Goal: Task Accomplishment & Management: Complete application form

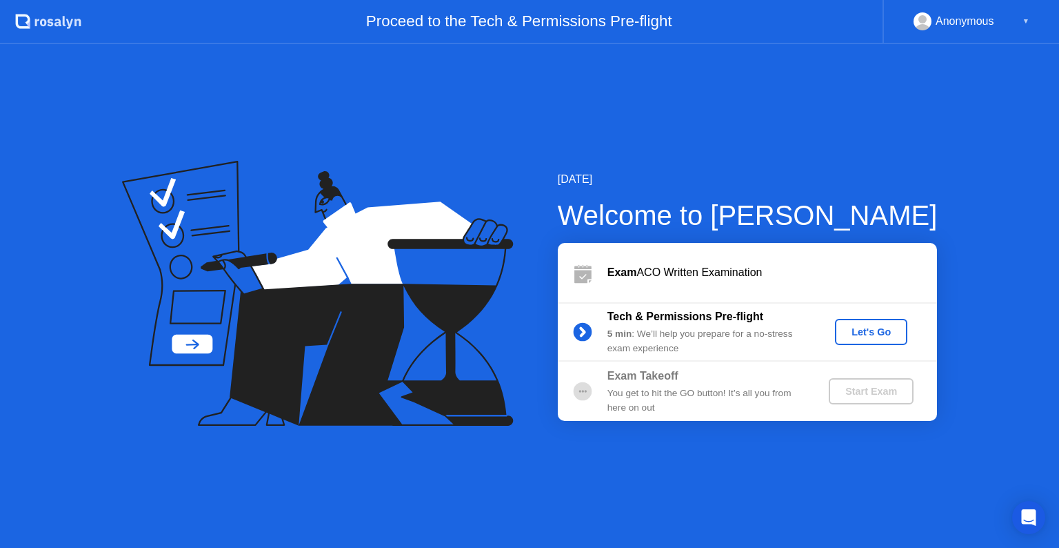
click at [843, 332] on div "Let's Go" at bounding box center [871, 331] width 61 height 11
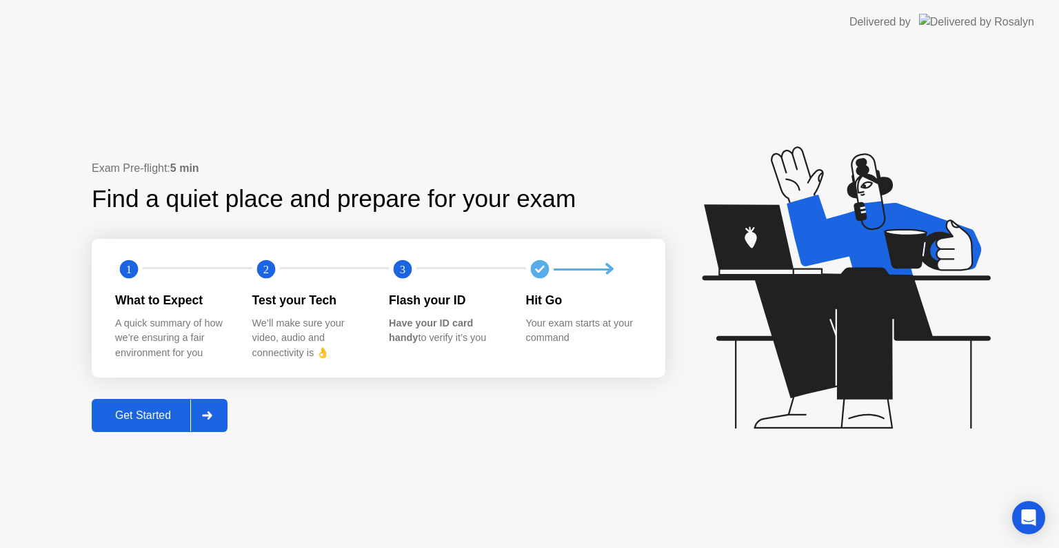
click at [130, 414] on div "Get Started" at bounding box center [143, 415] width 94 height 12
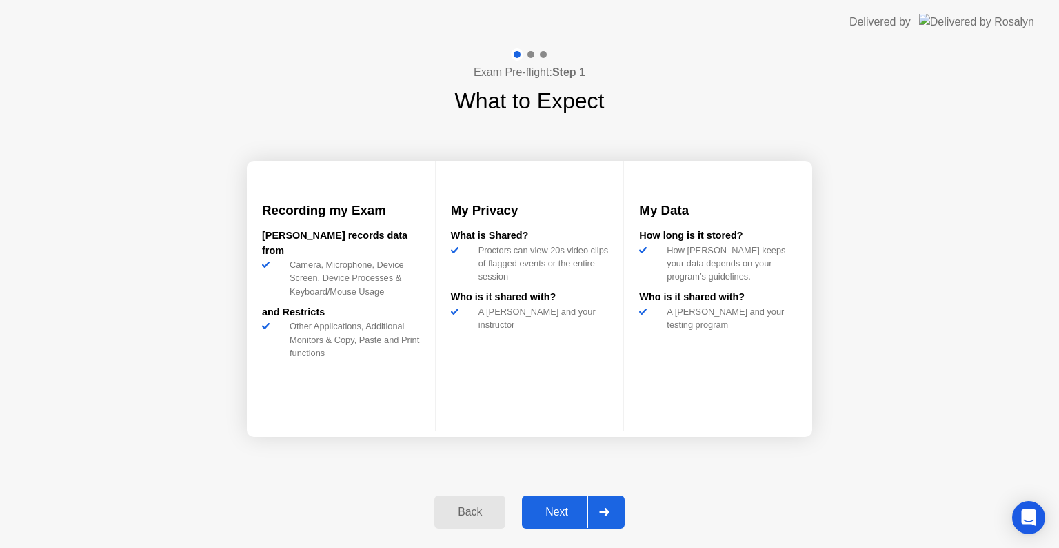
click at [594, 506] on div at bounding box center [604, 512] width 33 height 32
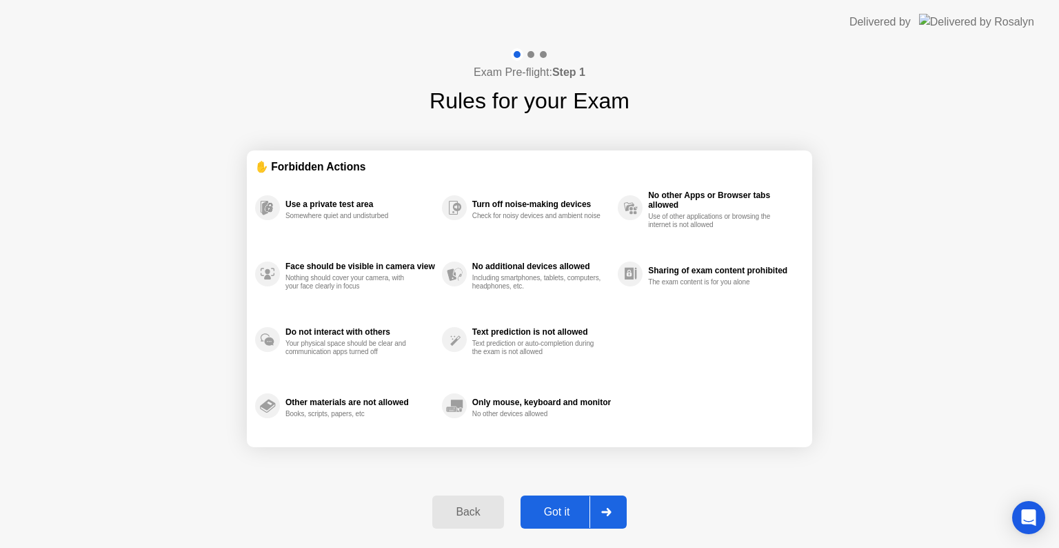
click at [594, 504] on div at bounding box center [606, 512] width 33 height 32
select select "**********"
select select "*******"
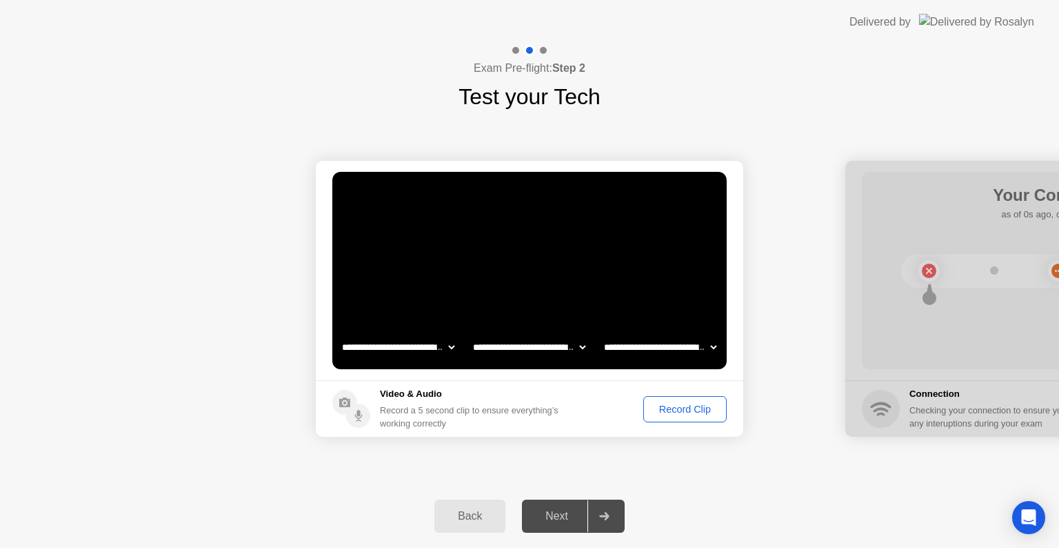
click at [661, 397] on button "Record Clip" at bounding box center [684, 409] width 83 height 26
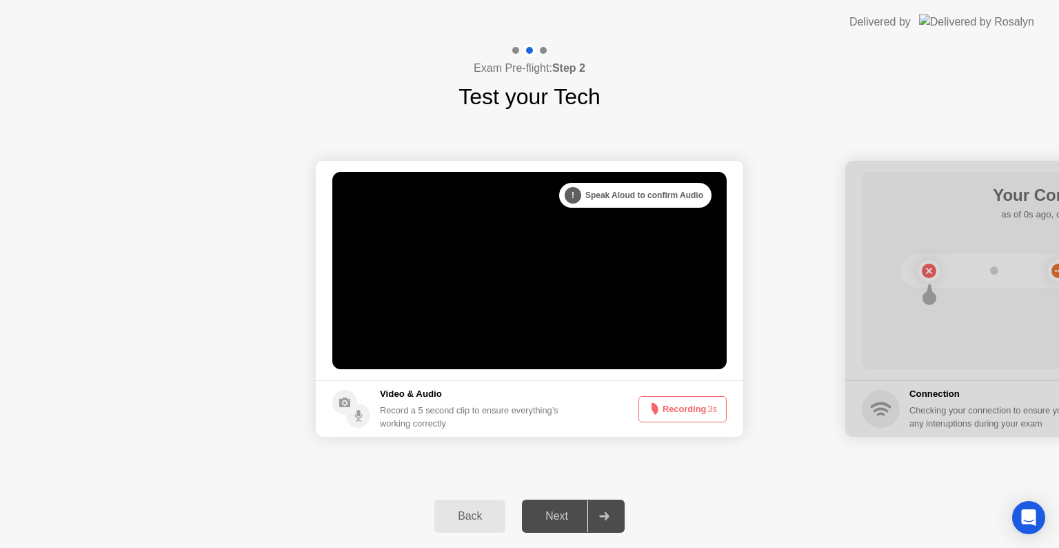
click at [657, 399] on button "Recording 3s" at bounding box center [683, 409] width 88 height 26
click at [670, 398] on button "Recording 2s" at bounding box center [683, 409] width 88 height 26
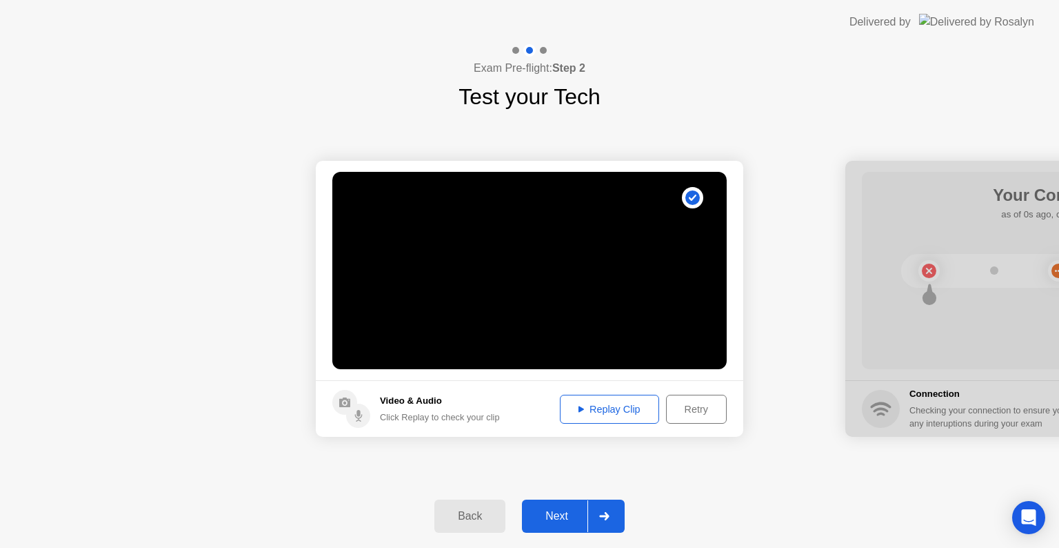
click at [607, 399] on button "Replay Clip" at bounding box center [609, 408] width 99 height 29
click at [617, 517] on div at bounding box center [604, 516] width 33 height 32
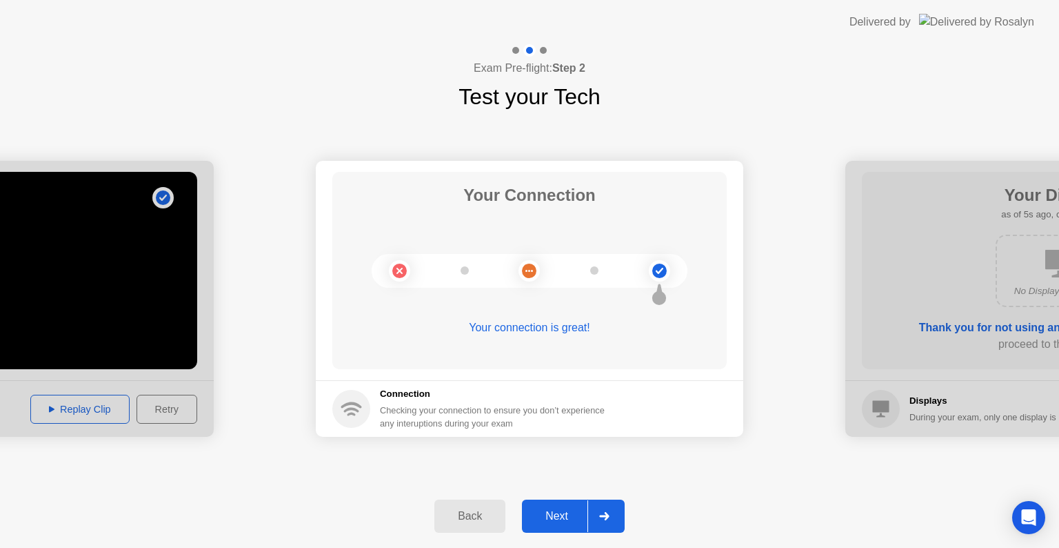
click at [614, 512] on div at bounding box center [604, 516] width 33 height 32
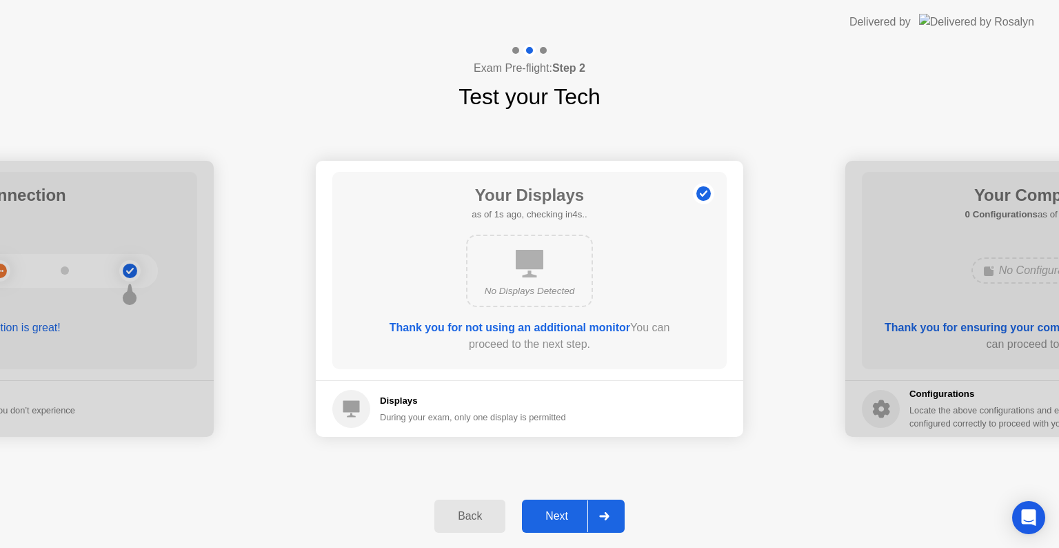
click at [617, 509] on div at bounding box center [604, 516] width 33 height 32
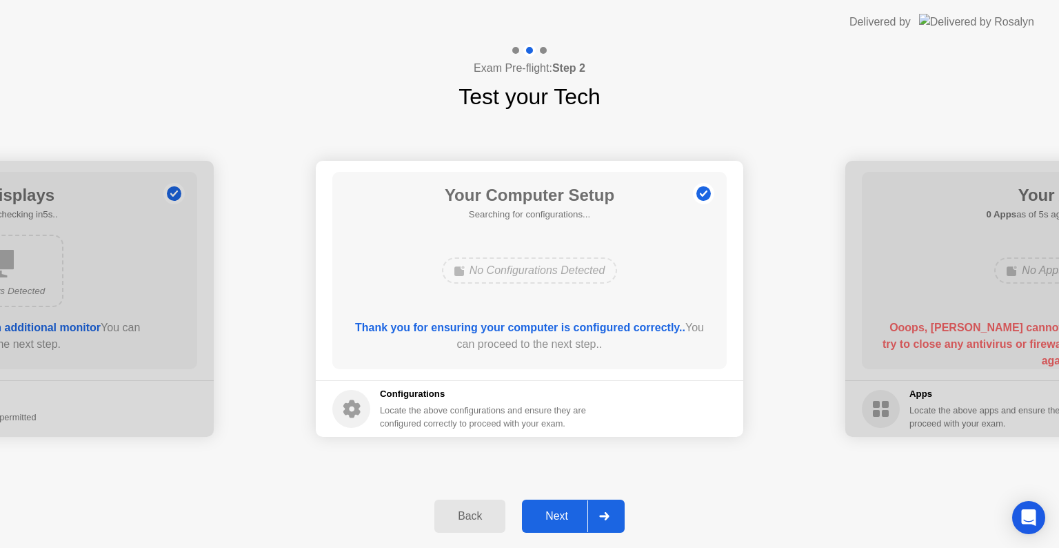
click at [615, 511] on div at bounding box center [604, 516] width 33 height 32
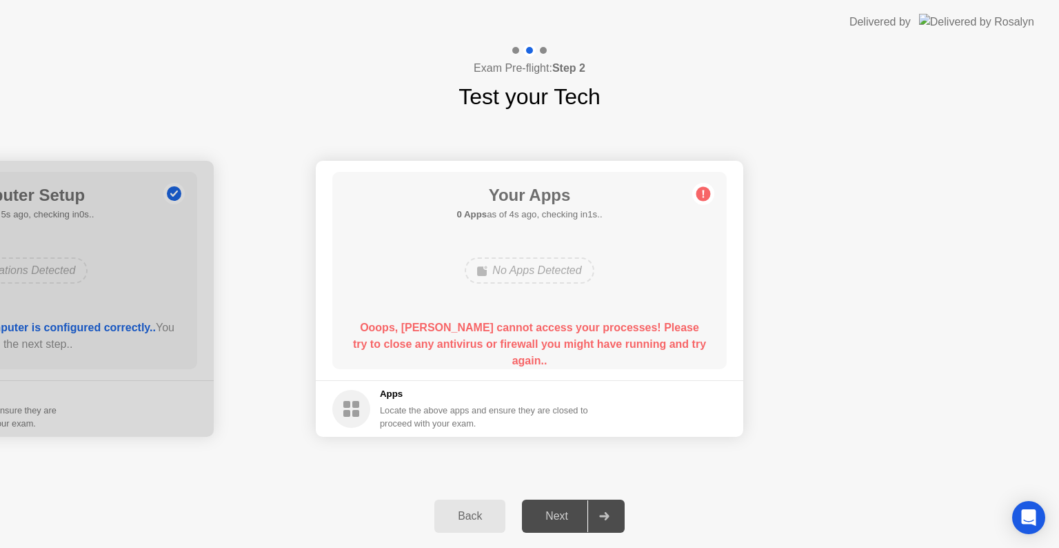
click at [605, 508] on div at bounding box center [604, 516] width 33 height 32
click at [355, 401] on rect at bounding box center [355, 404] width 7 height 7
click at [397, 390] on h5 "Apps" at bounding box center [484, 394] width 209 height 14
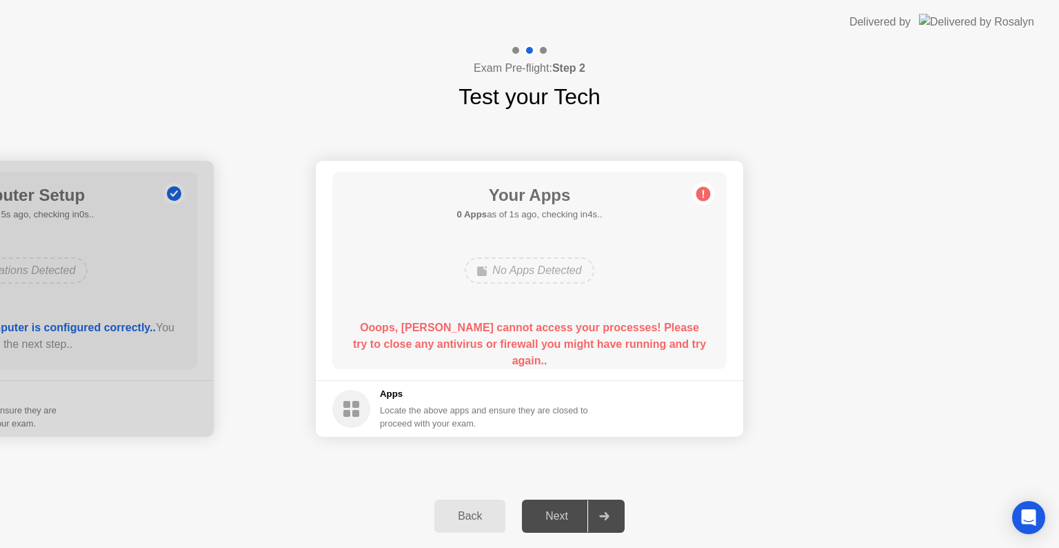
click at [406, 394] on h5 "Apps" at bounding box center [484, 394] width 209 height 14
click at [516, 323] on b "Ooops, [PERSON_NAME] cannot access your processes! Please try to close any anti…" at bounding box center [529, 343] width 353 height 45
click at [494, 510] on div "Back" at bounding box center [470, 516] width 63 height 12
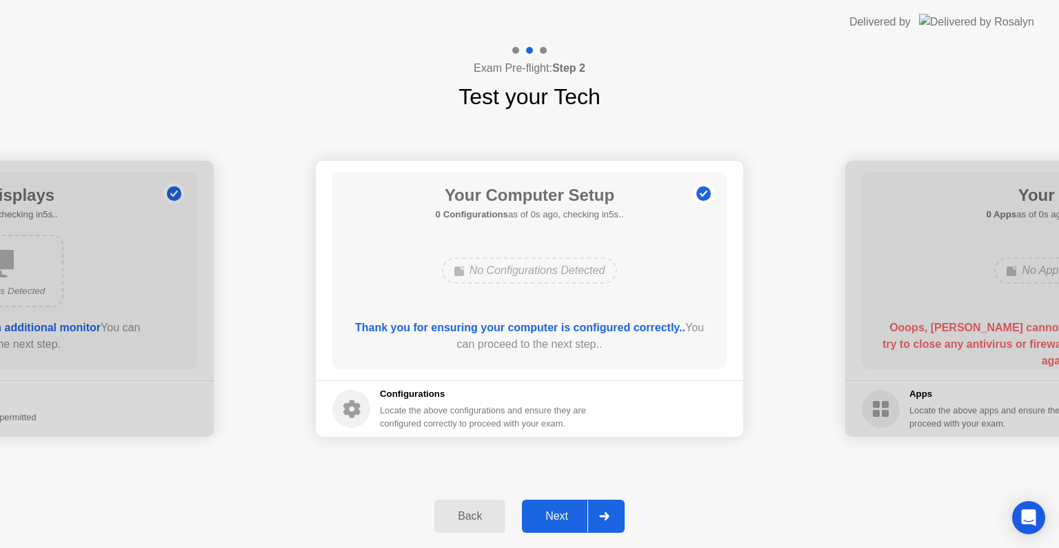
click at [616, 521] on div at bounding box center [604, 516] width 33 height 32
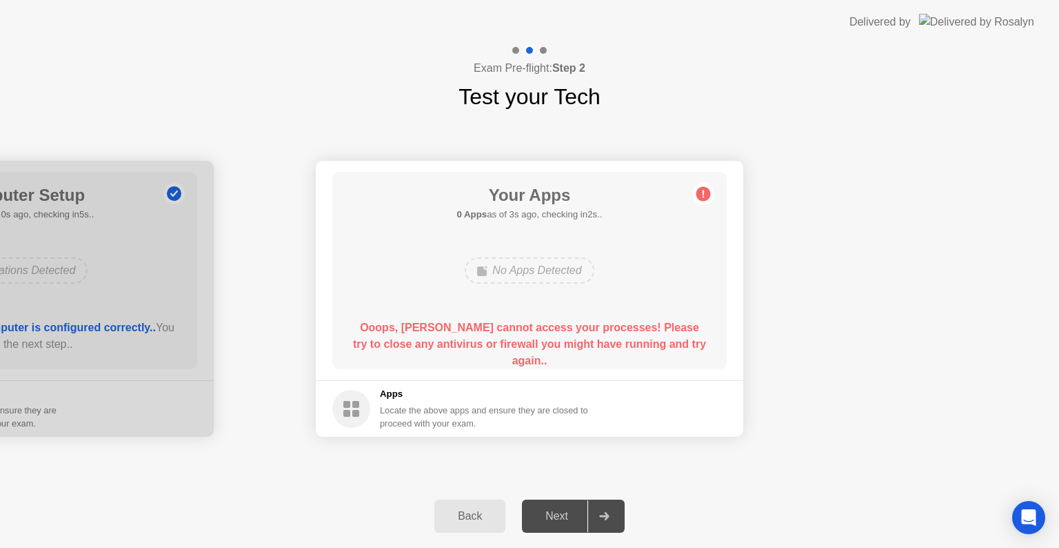
click at [703, 194] on icon at bounding box center [704, 194] width 2 height 8
click at [560, 331] on b "Ooops, [PERSON_NAME] cannot access your processes! Please try to close any anti…" at bounding box center [529, 343] width 353 height 45
click at [546, 330] on b "Ooops, [PERSON_NAME] cannot access your processes! Please try to close any anti…" at bounding box center [529, 343] width 353 height 45
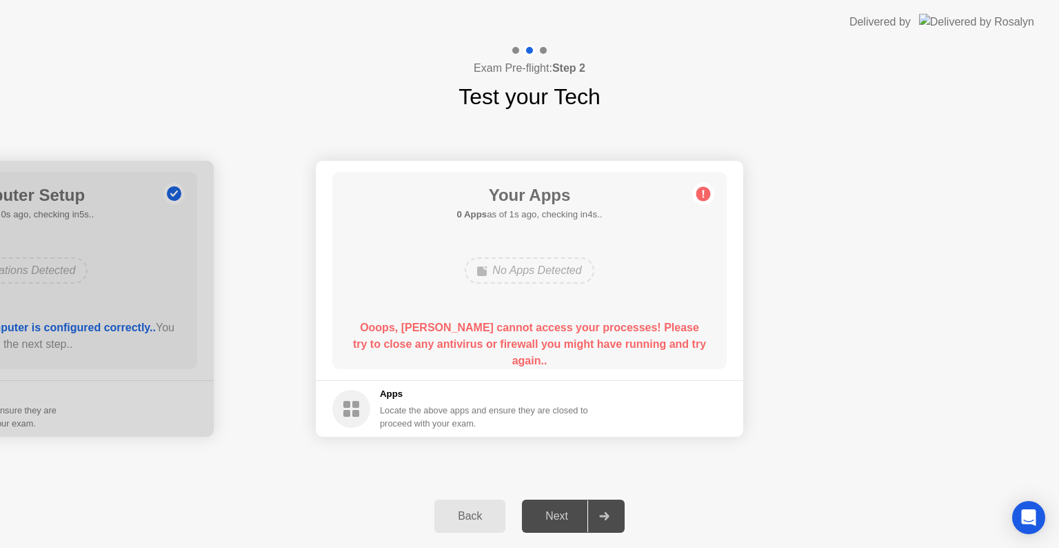
click at [481, 514] on div "Back" at bounding box center [470, 516] width 63 height 12
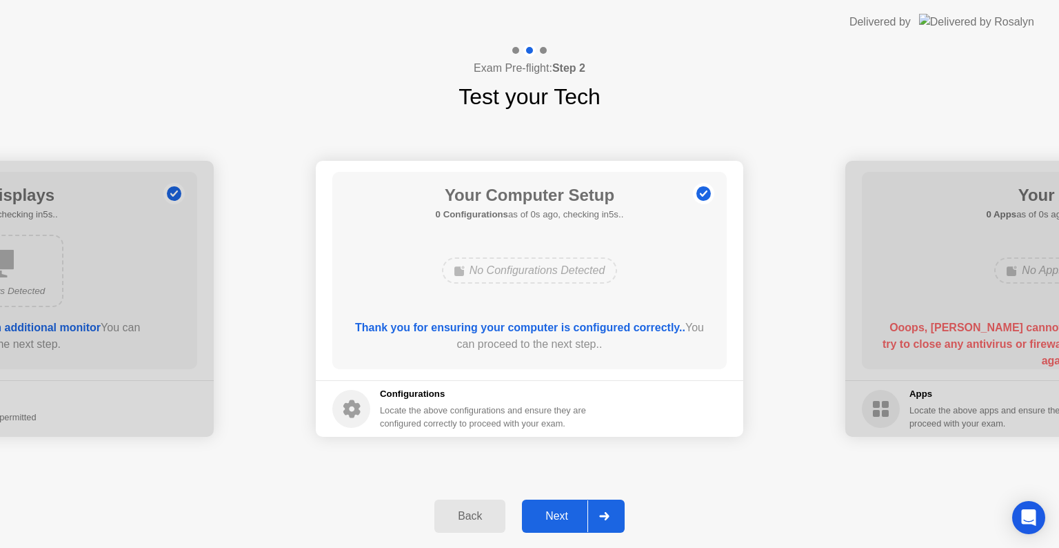
click at [608, 510] on div at bounding box center [604, 516] width 33 height 32
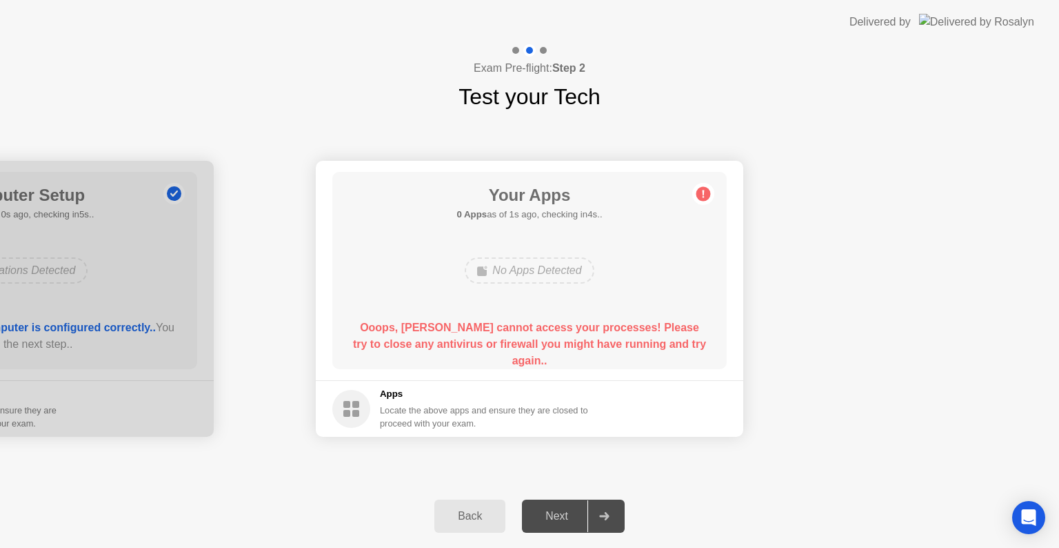
click at [528, 262] on div "No Apps Detected" at bounding box center [529, 270] width 129 height 26
click at [1015, 510] on div "Open Intercom Messenger" at bounding box center [1029, 517] width 37 height 37
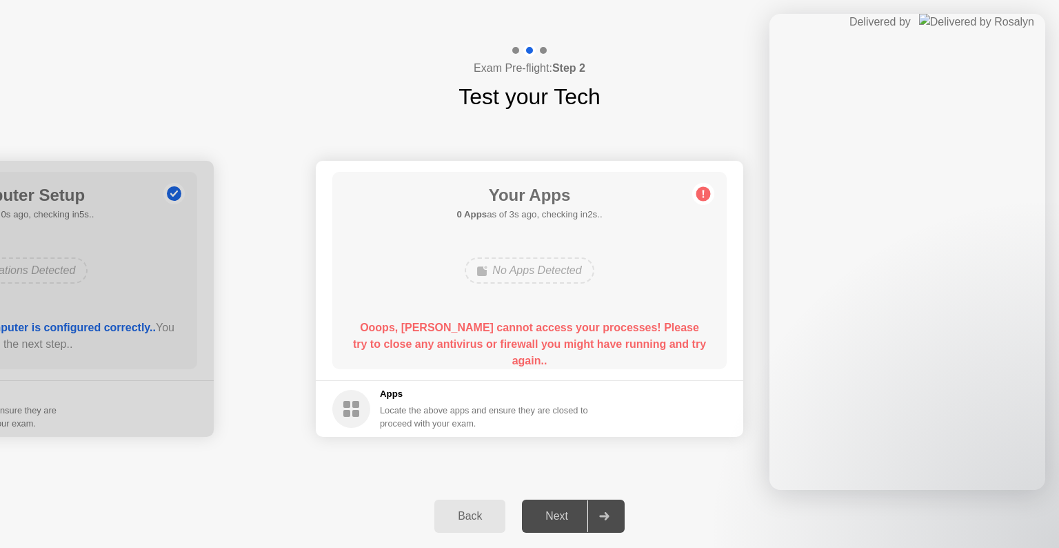
click at [750, 497] on div "Back Next" at bounding box center [529, 515] width 1059 height 63
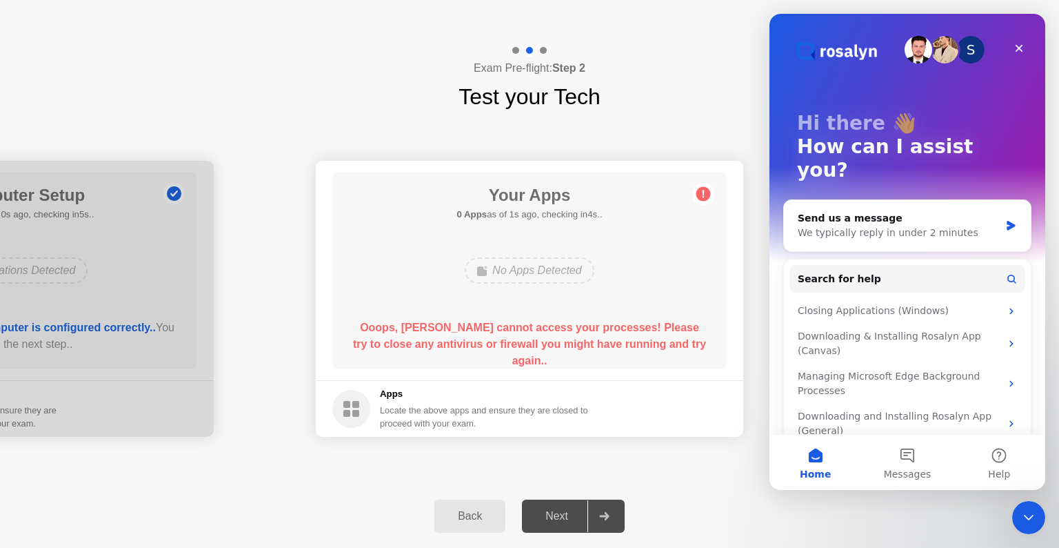
click at [778, 497] on div "Back Next" at bounding box center [529, 515] width 1059 height 63
click at [1012, 51] on div "Close" at bounding box center [1019, 48] width 25 height 25
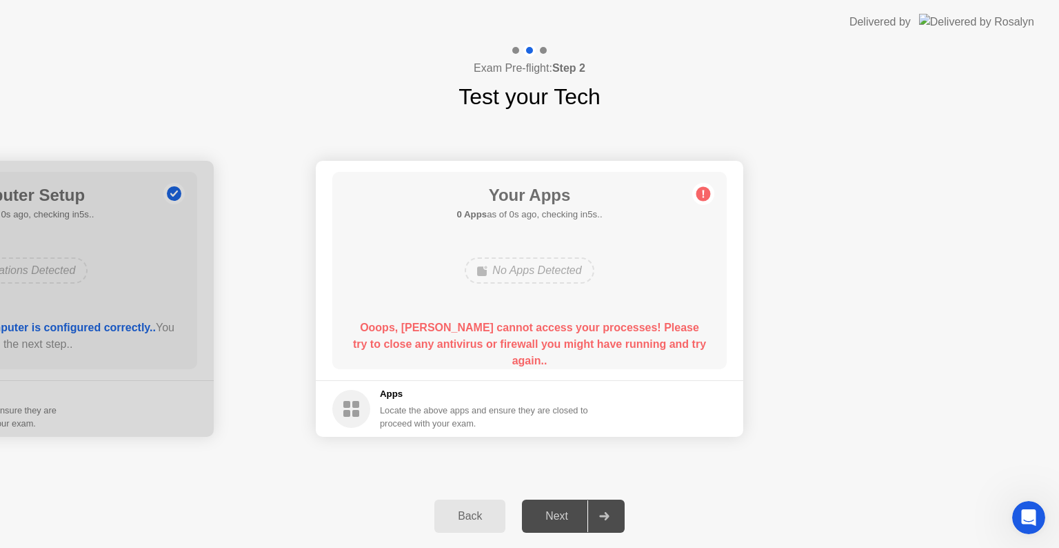
click at [588, 406] on div "Locate the above apps and ensure they are closed to proceed with your exam." at bounding box center [484, 416] width 209 height 26
click at [706, 195] on circle at bounding box center [704, 194] width 14 height 14
click at [450, 401] on div "Apps Locate the above apps and ensure they are closed to proceed with your exam." at bounding box center [484, 408] width 209 height 43
click at [490, 336] on div "Ooops, [PERSON_NAME] cannot access your processes! Please try to close any anti…" at bounding box center [529, 344] width 355 height 50
click at [505, 321] on b "Ooops, [PERSON_NAME] cannot access your processes! Please try to close any anti…" at bounding box center [529, 343] width 353 height 45
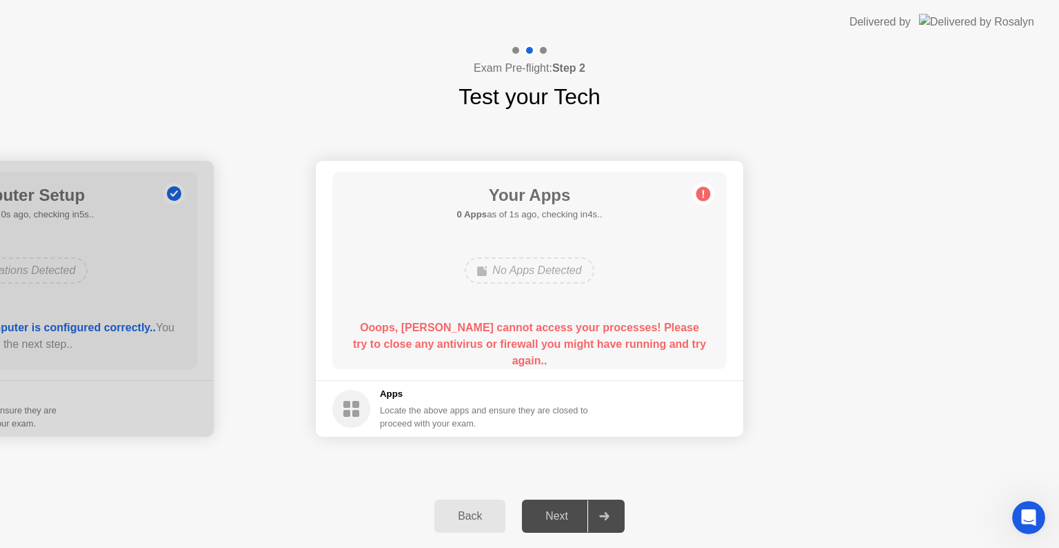
click at [581, 333] on b "Ooops, [PERSON_NAME] cannot access your processes! Please try to close any anti…" at bounding box center [529, 343] width 353 height 45
click at [590, 516] on div at bounding box center [604, 516] width 33 height 32
click at [596, 512] on div at bounding box center [604, 516] width 33 height 32
click at [361, 396] on circle at bounding box center [351, 409] width 38 height 38
click at [495, 511] on div "Back" at bounding box center [470, 516] width 63 height 12
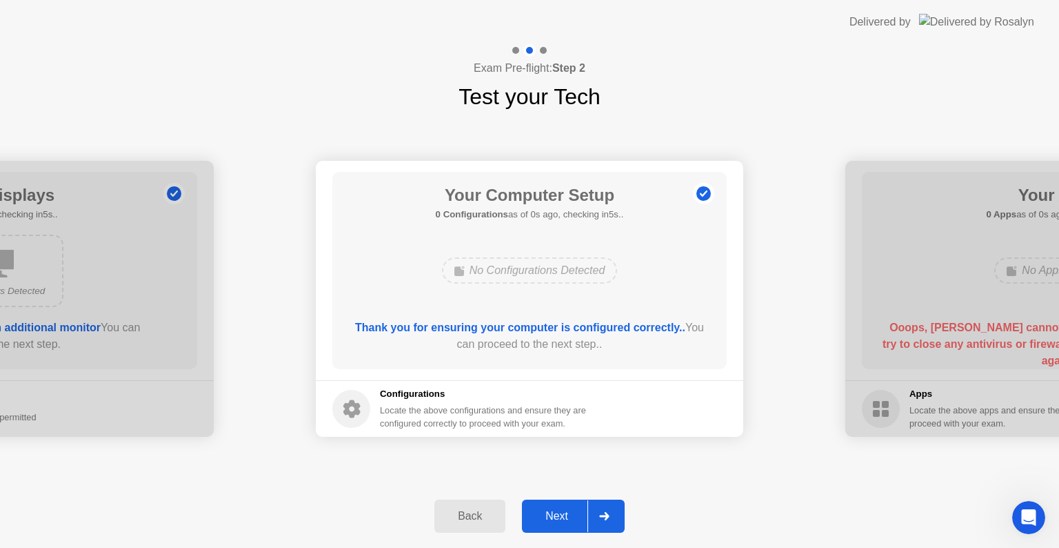
click at [495, 511] on div "Back" at bounding box center [470, 516] width 63 height 12
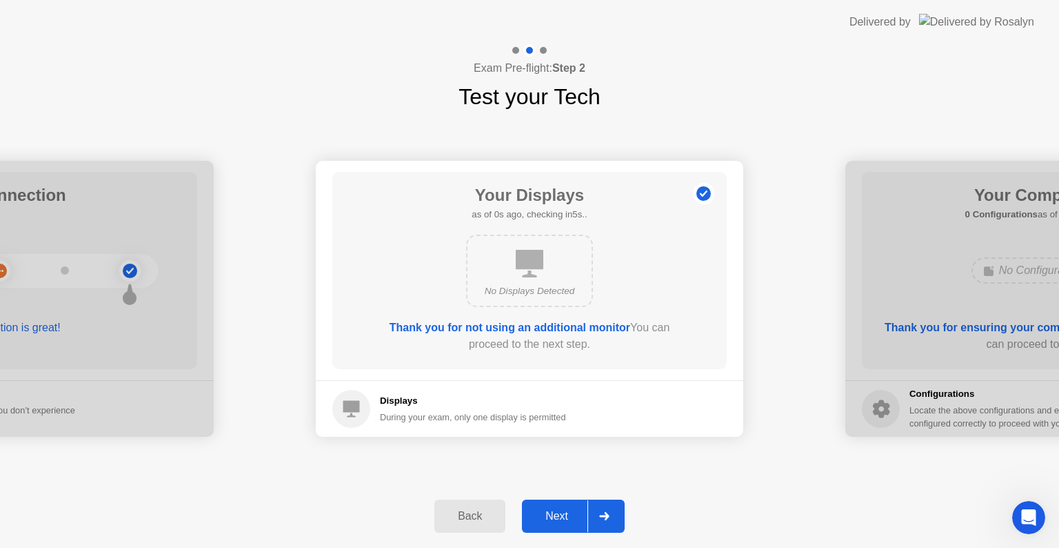
click at [495, 511] on div "Back" at bounding box center [470, 516] width 63 height 12
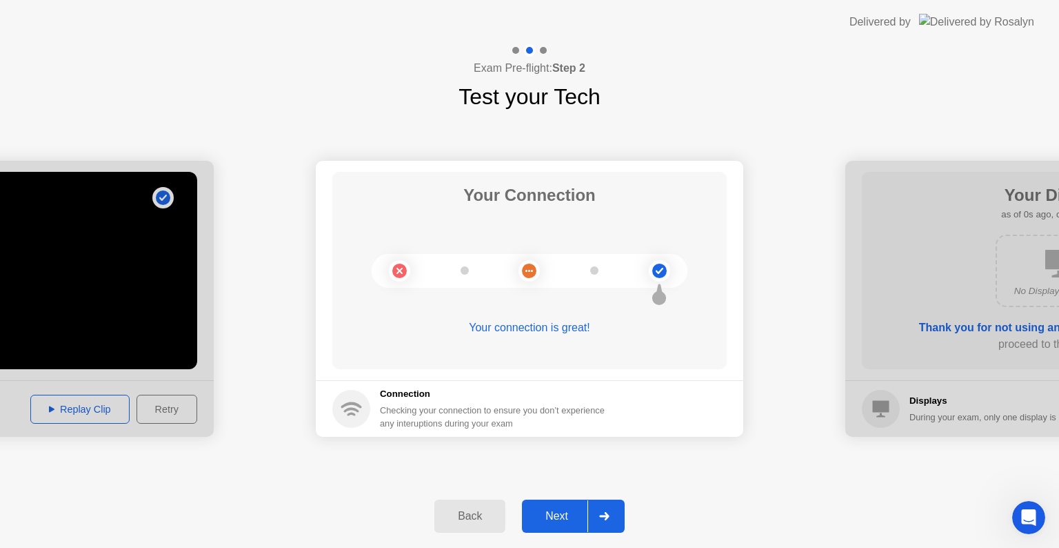
click at [615, 508] on div at bounding box center [604, 516] width 33 height 32
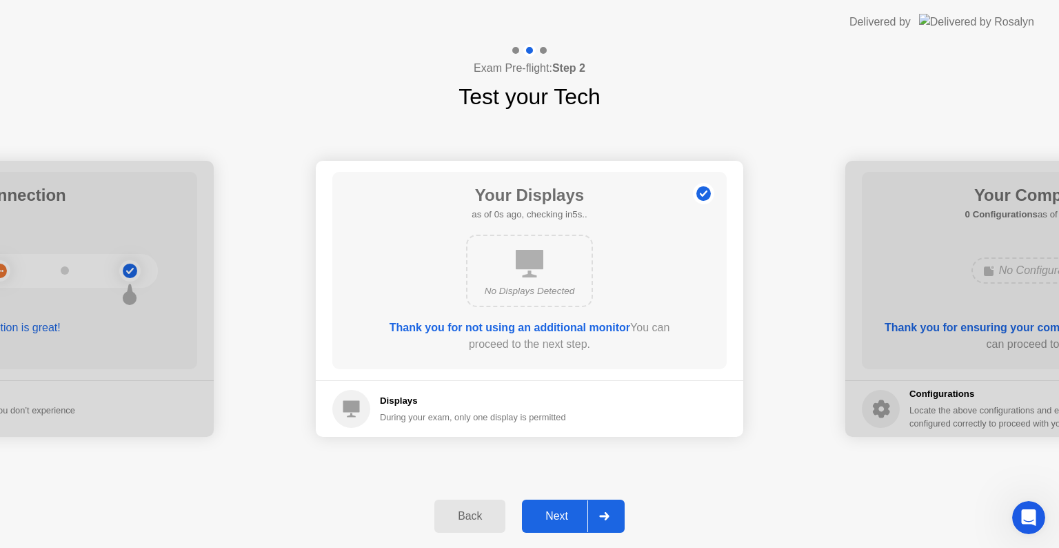
click at [615, 508] on div at bounding box center [604, 516] width 33 height 32
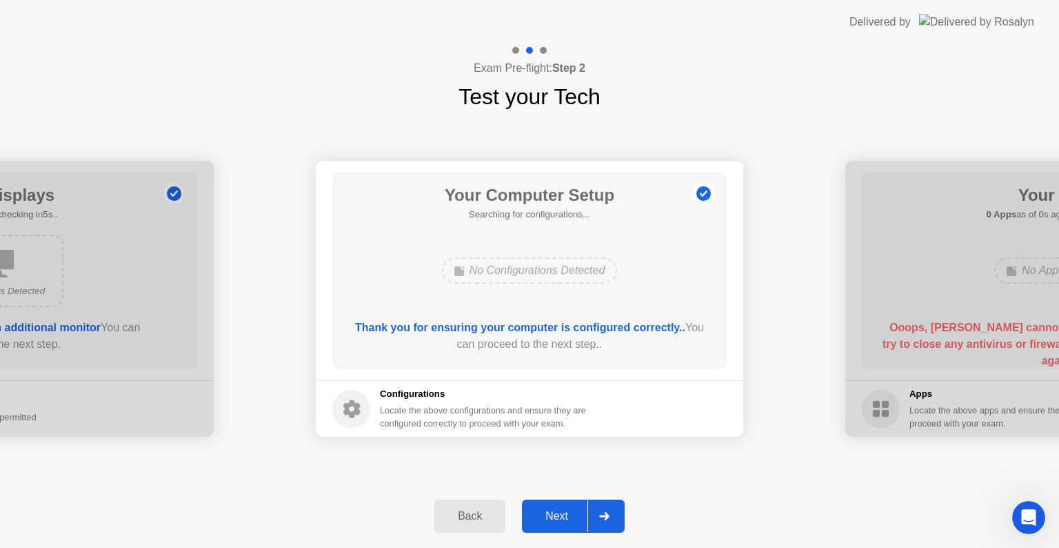
click at [615, 508] on div at bounding box center [604, 516] width 33 height 32
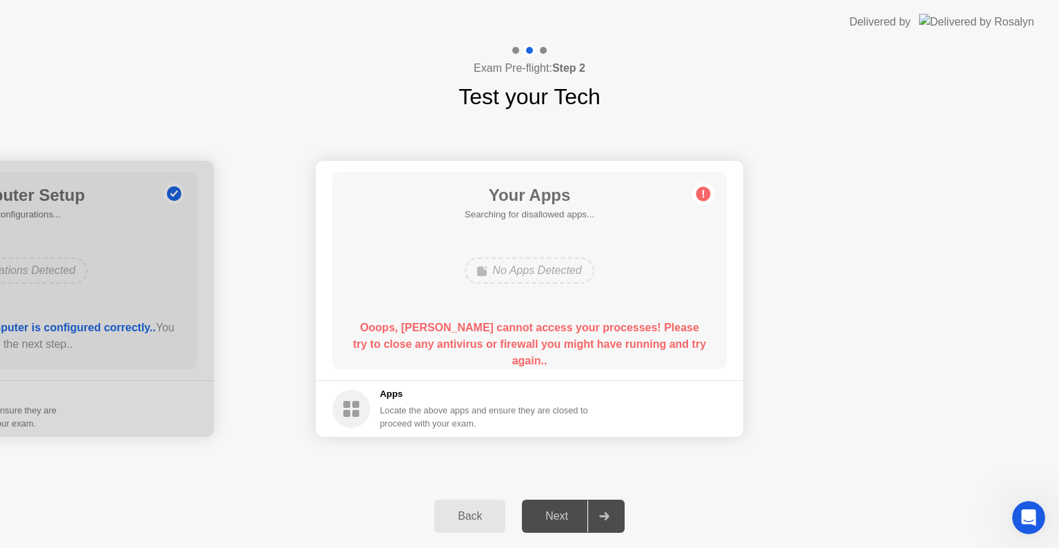
click at [615, 508] on div at bounding box center [604, 516] width 33 height 32
click at [530, 328] on b "Ooops, [PERSON_NAME] cannot access your processes! Please try to close any anti…" at bounding box center [529, 343] width 353 height 45
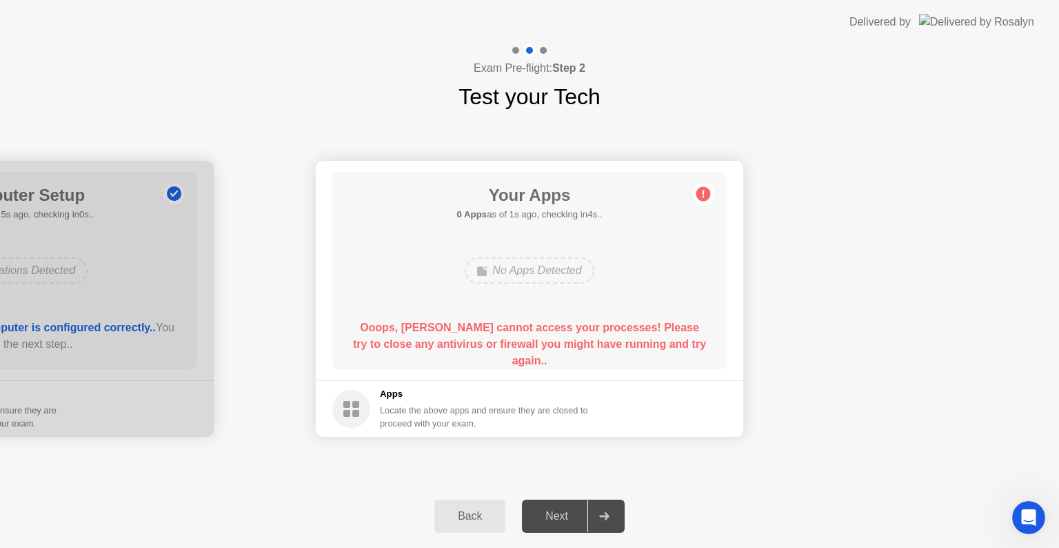
click at [614, 341] on b "Ooops, [PERSON_NAME] cannot access your processes! Please try to close any anti…" at bounding box center [529, 343] width 353 height 45
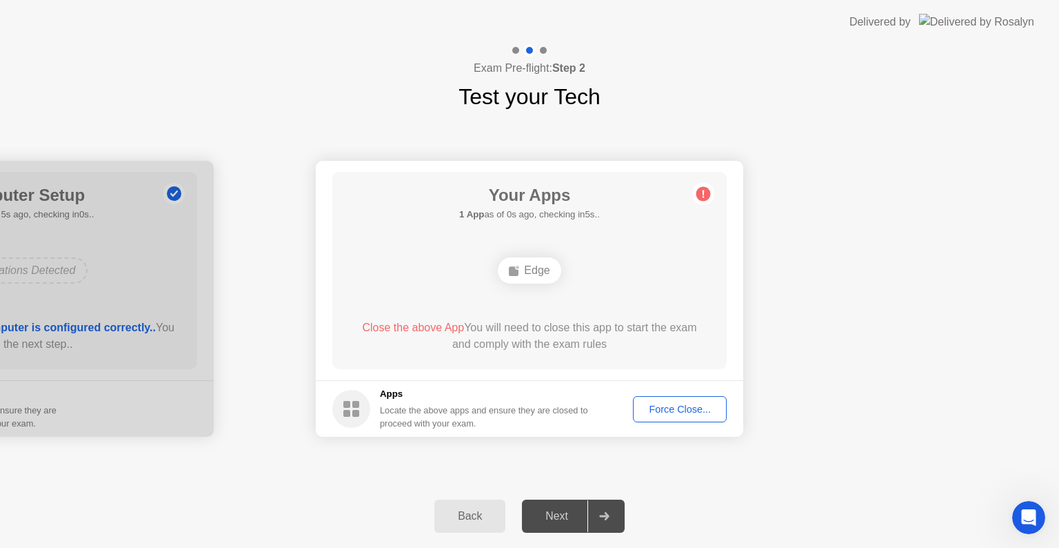
click at [685, 400] on button "Force Close..." at bounding box center [680, 409] width 94 height 26
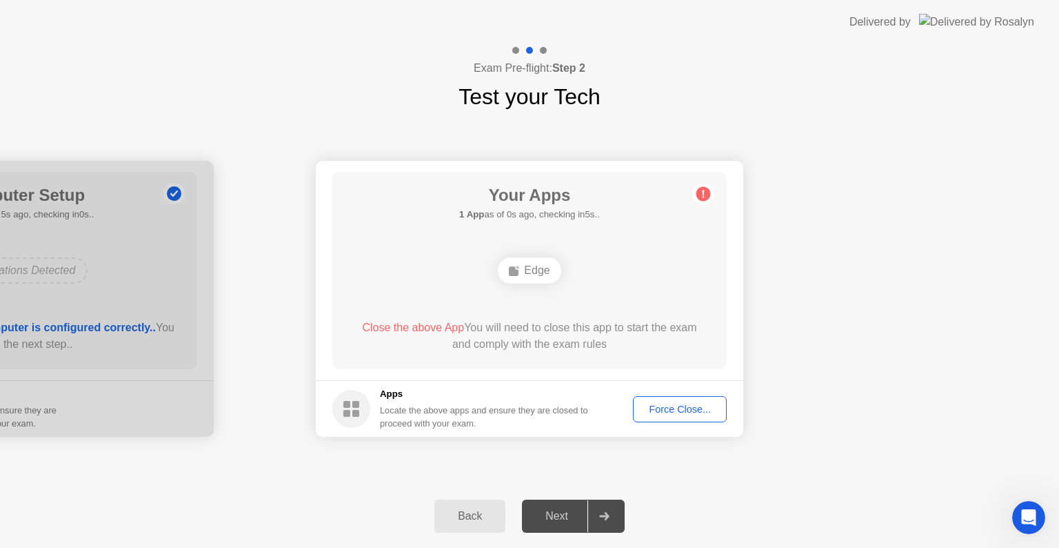
click at [664, 406] on div "Force Close..." at bounding box center [680, 408] width 84 height 11
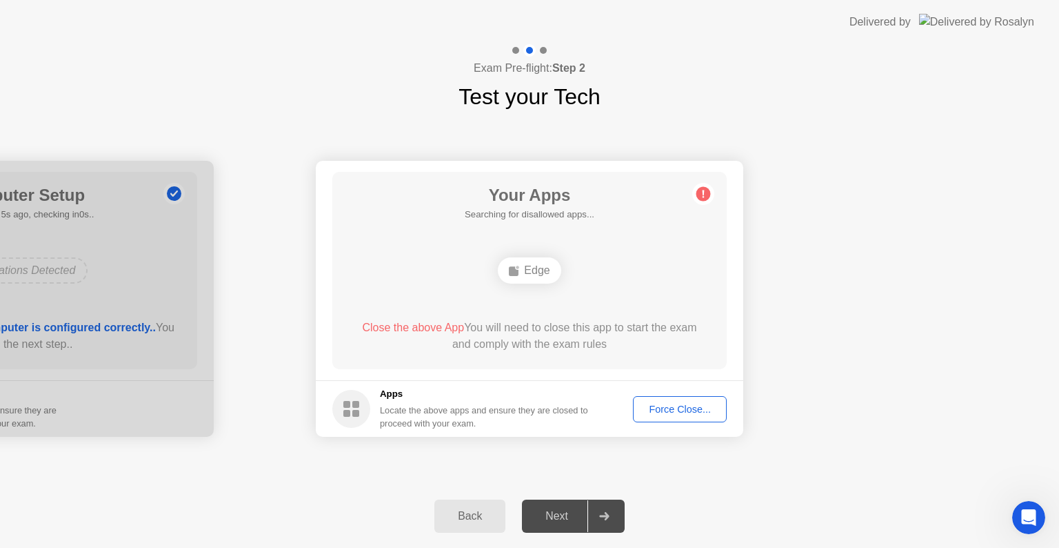
click at [666, 493] on div "Back Next" at bounding box center [529, 515] width 1059 height 63
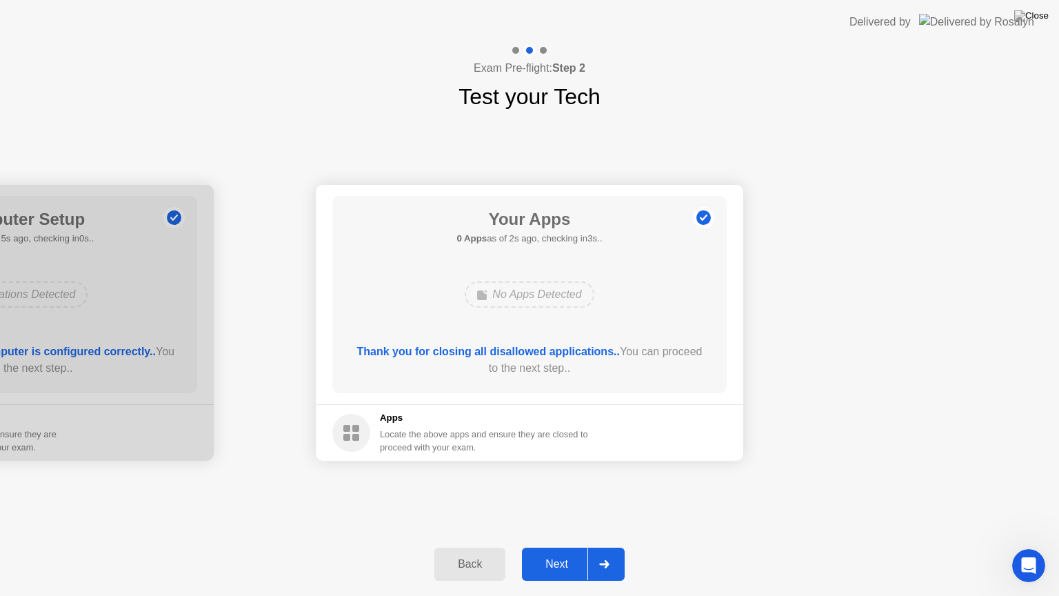
click at [619, 547] on div at bounding box center [604, 564] width 33 height 32
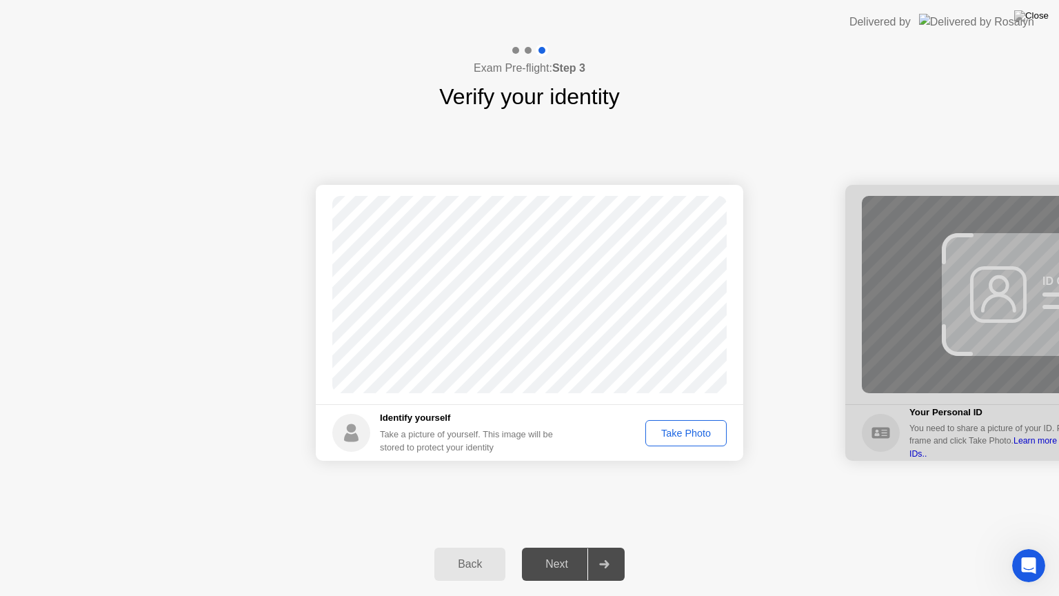
click at [678, 436] on div "Take Photo" at bounding box center [686, 433] width 72 height 11
click at [701, 433] on div "Retake" at bounding box center [695, 433] width 54 height 11
click at [706, 433] on div "Take Photo" at bounding box center [686, 433] width 72 height 11
click at [612, 547] on div at bounding box center [604, 564] width 33 height 32
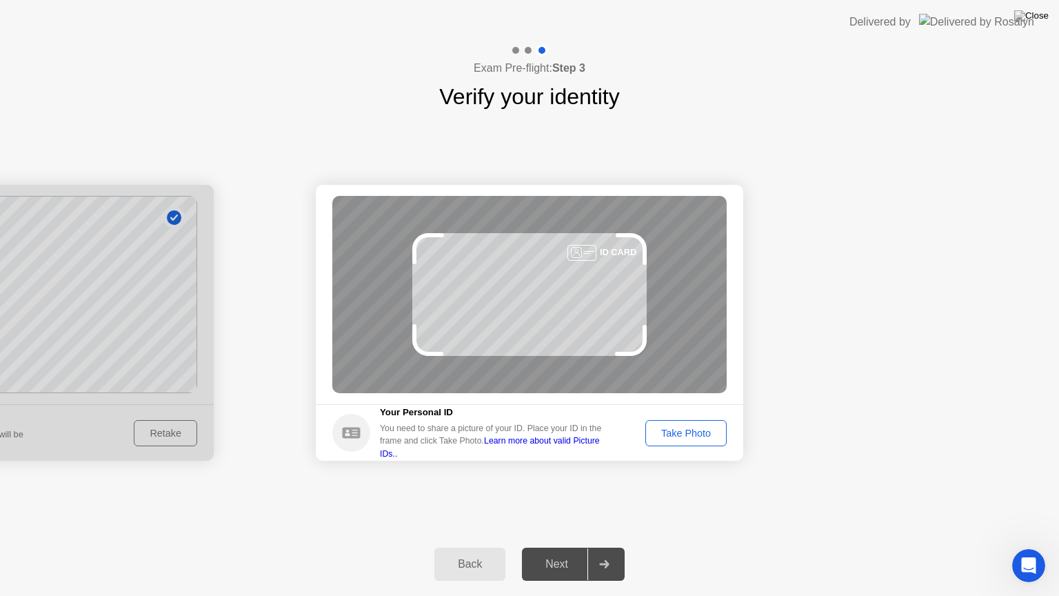
click at [679, 433] on div "Take Photo" at bounding box center [686, 433] width 72 height 11
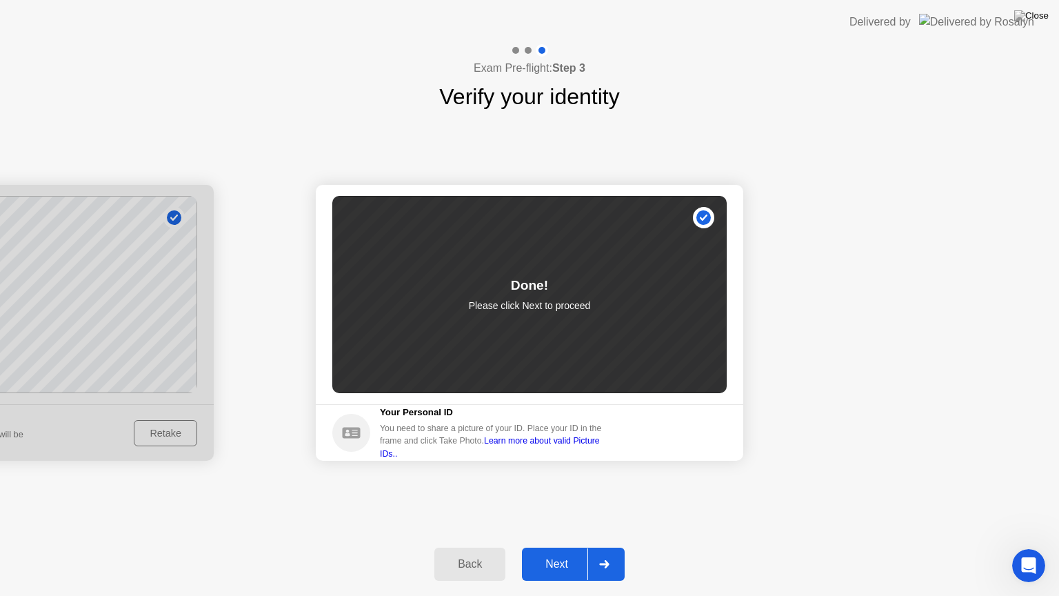
click at [611, 547] on div at bounding box center [604, 564] width 33 height 32
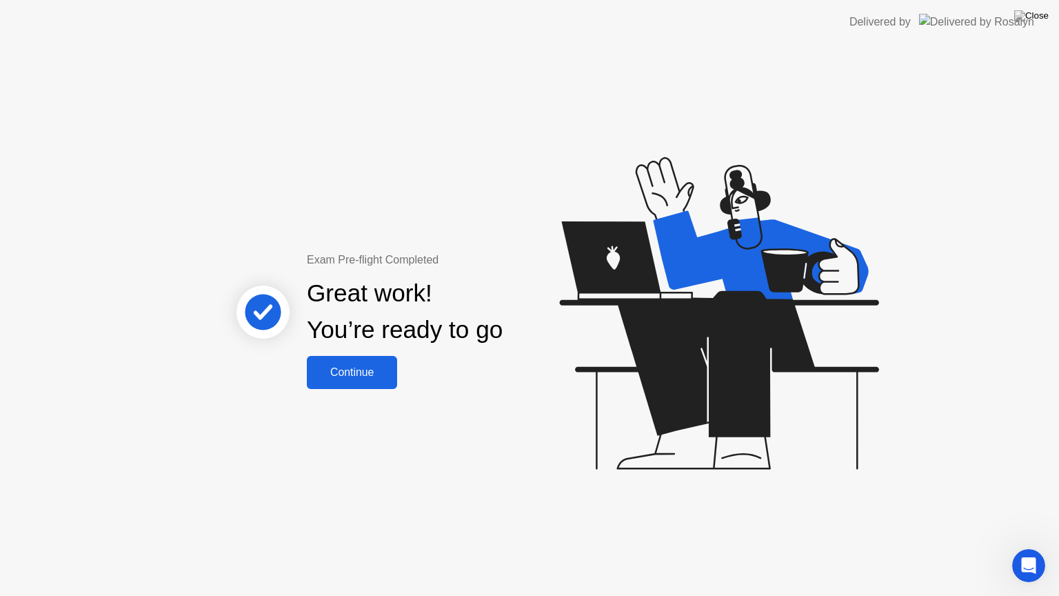
click at [361, 385] on button "Continue" at bounding box center [352, 372] width 90 height 33
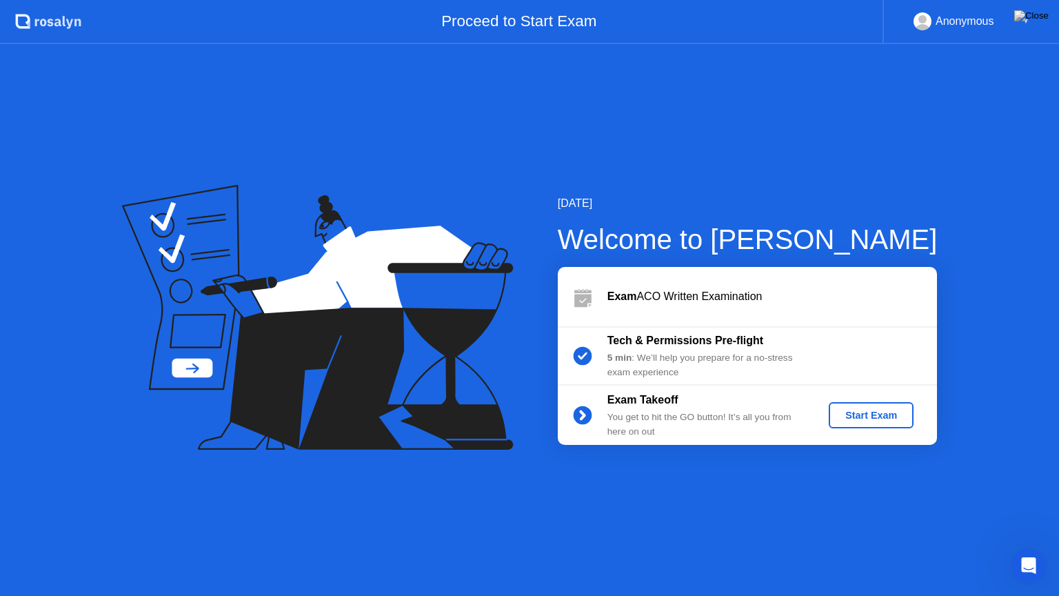
click at [844, 417] on div "Start Exam" at bounding box center [872, 415] width 74 height 11
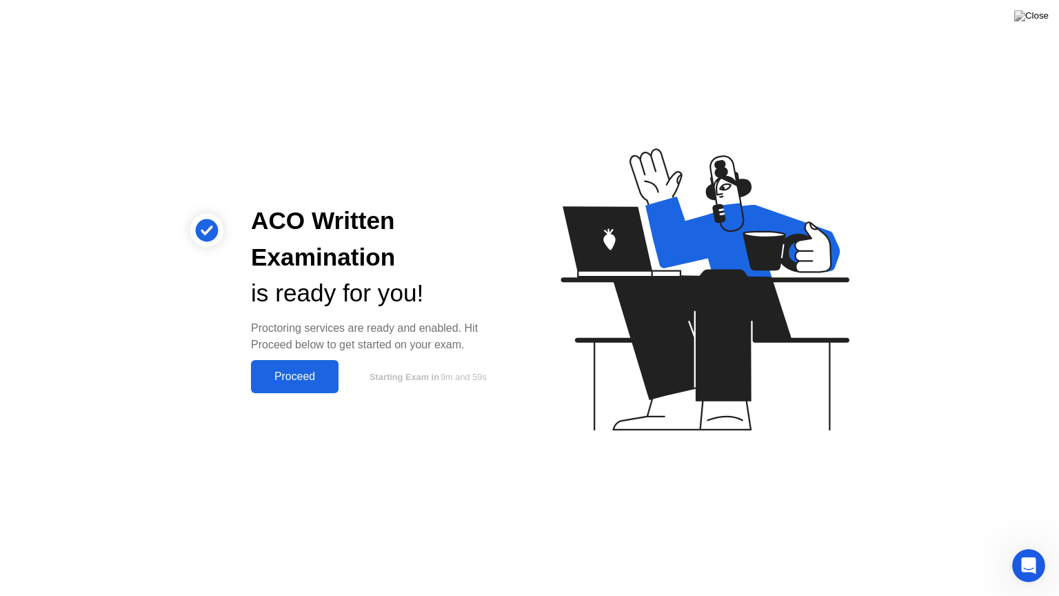
click at [281, 381] on div "Proceed" at bounding box center [294, 376] width 79 height 12
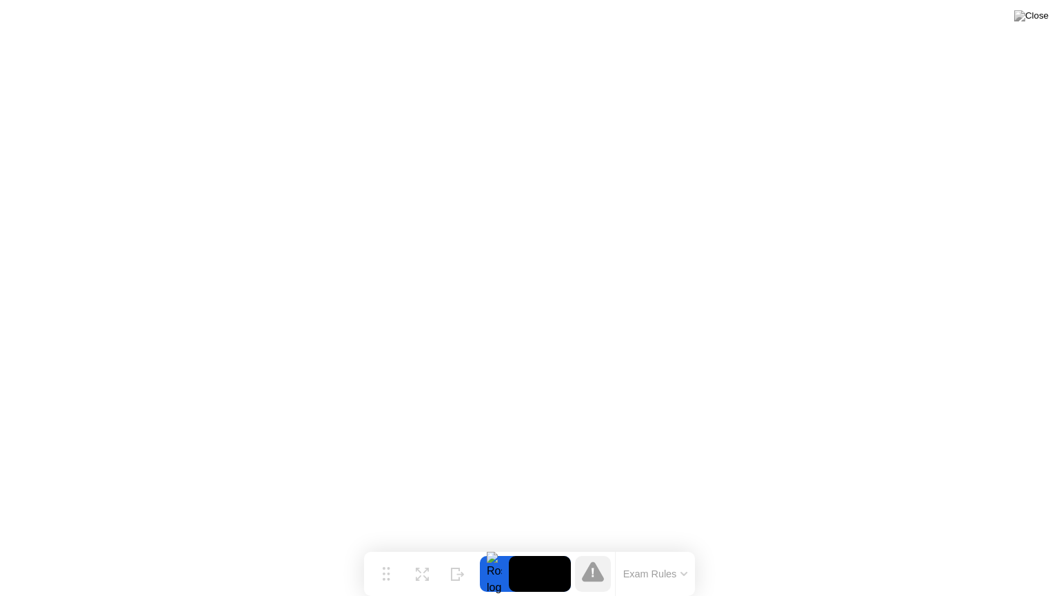
click at [517, 547] on video at bounding box center [540, 574] width 62 height 36
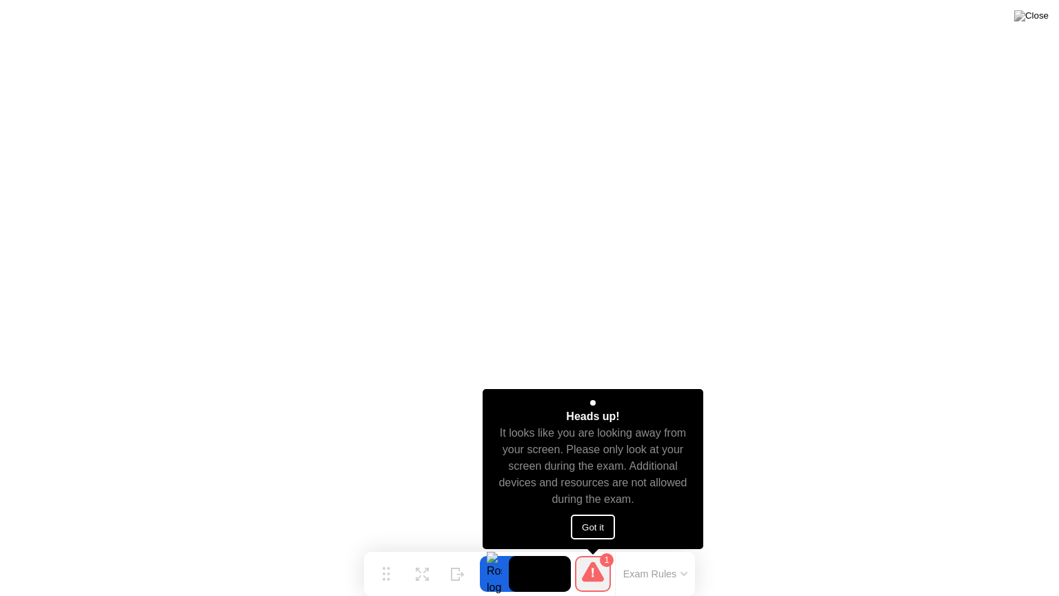
click at [583, 526] on button "Got it" at bounding box center [593, 526] width 44 height 25
